Goal: Task Accomplishment & Management: Use online tool/utility

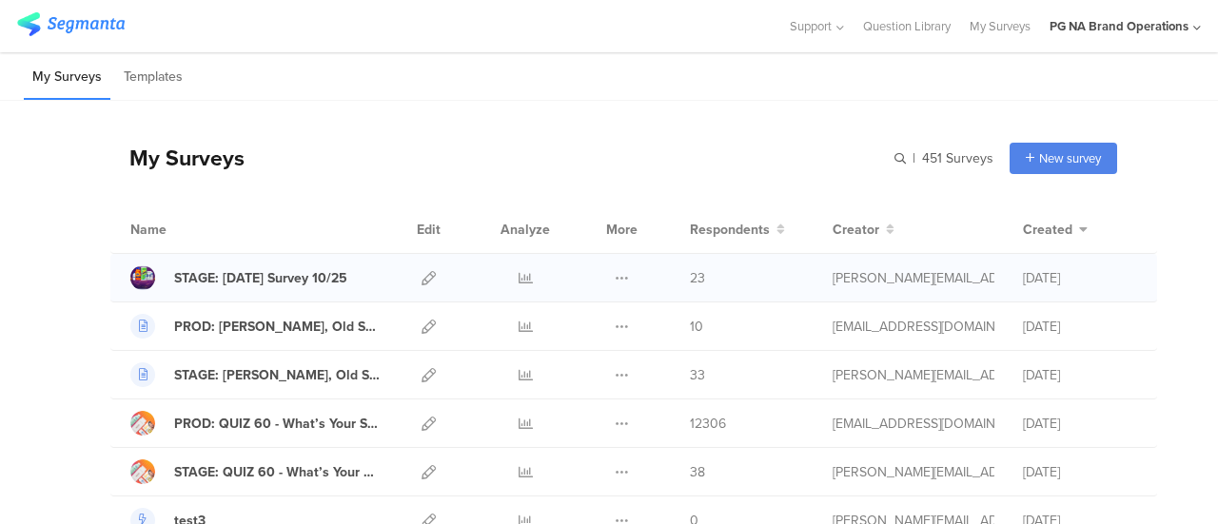
click at [615, 279] on div "Duplicate Export" at bounding box center [621, 278] width 41 height 48
click at [615, 278] on icon at bounding box center [622, 278] width 14 height 14
click at [587, 320] on button "Duplicate" at bounding box center [584, 326] width 105 height 34
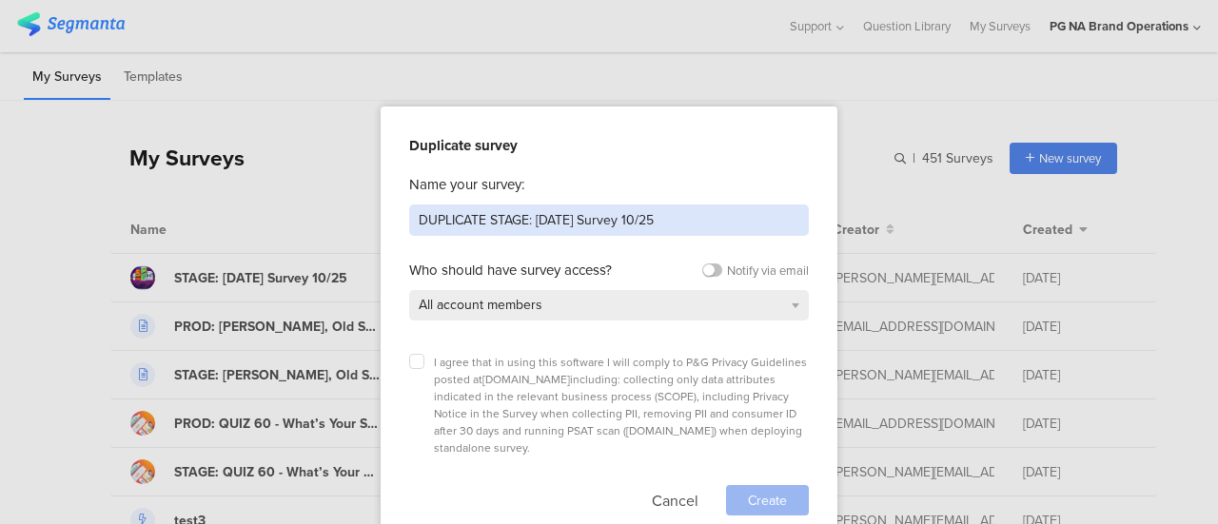
click at [527, 218] on input "DUPLICATE STAGE: Diwali Survey 10/25" at bounding box center [609, 220] width 400 height 31
type input "PROD: Diwali Survey 10/25"
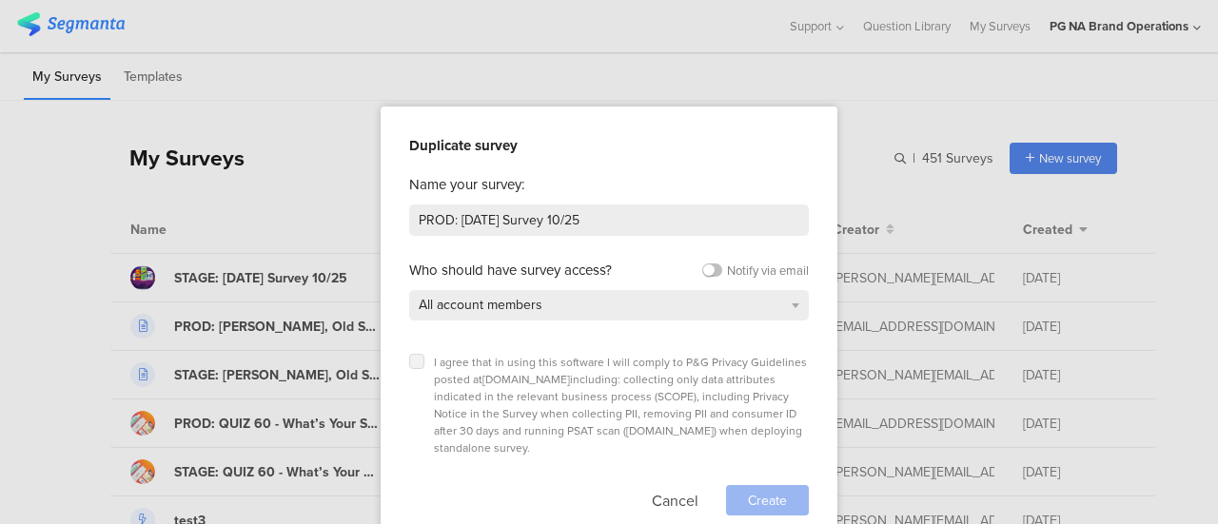
click at [416, 358] on icon at bounding box center [417, 362] width 8 height 8
click at [0, 0] on input "checkbox" at bounding box center [0, 0] width 0 height 0
click at [774, 491] on span "Create" at bounding box center [767, 501] width 39 height 20
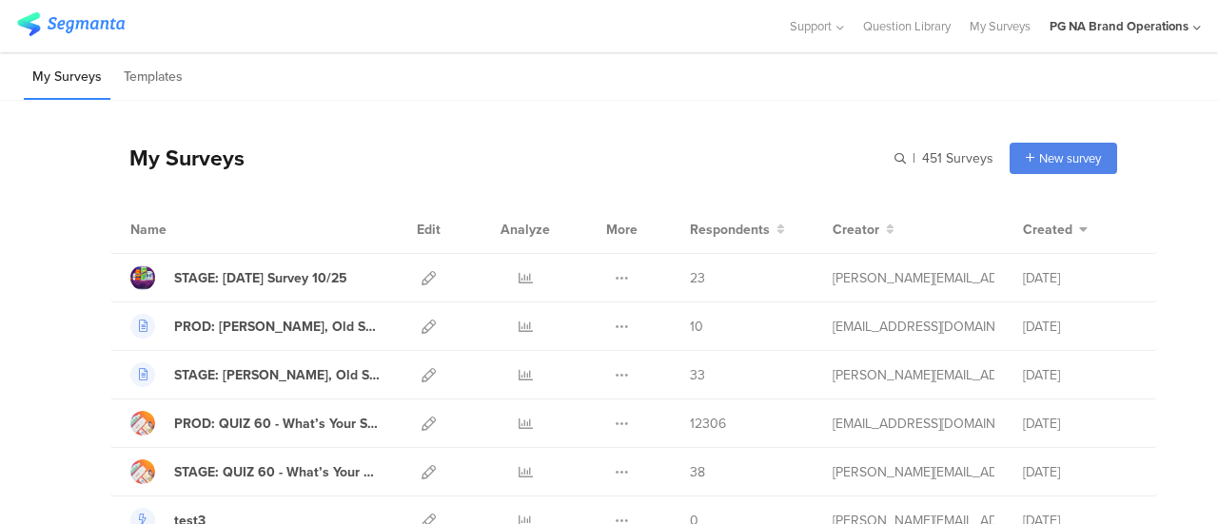
click at [59, 84] on li "My Surveys" at bounding box center [67, 77] width 87 height 45
